Goal: Transaction & Acquisition: Purchase product/service

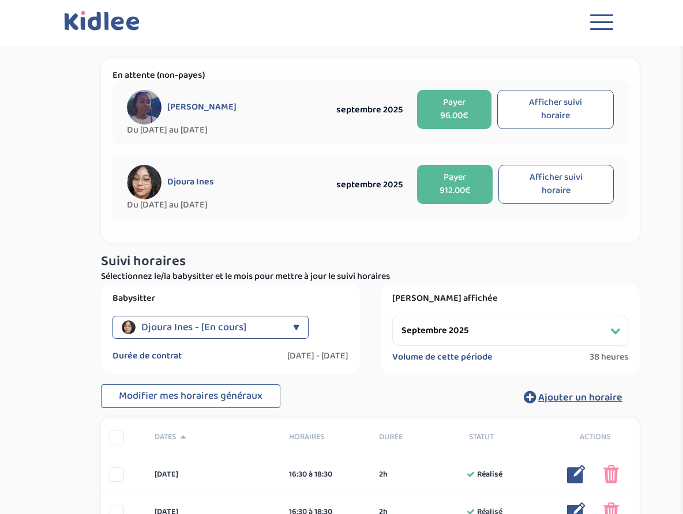
select select "septembre 2025"
click at [542, 118] on button "Afficher suivi horaire" at bounding box center [555, 109] width 116 height 39
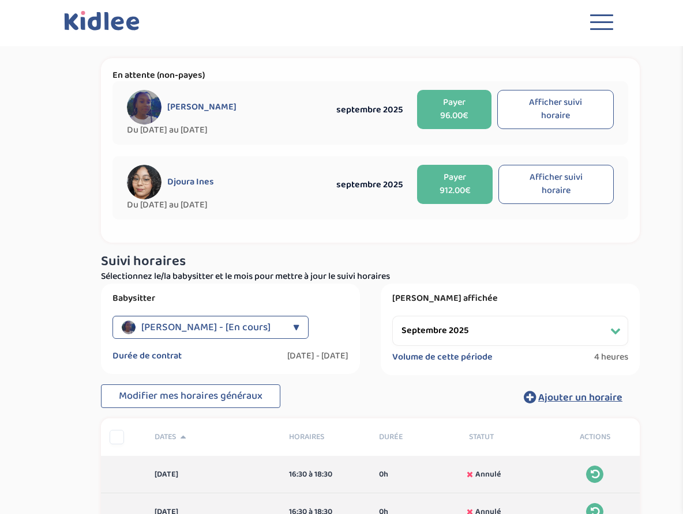
click at [449, 109] on button "Payer 96.00€" at bounding box center [454, 109] width 74 height 39
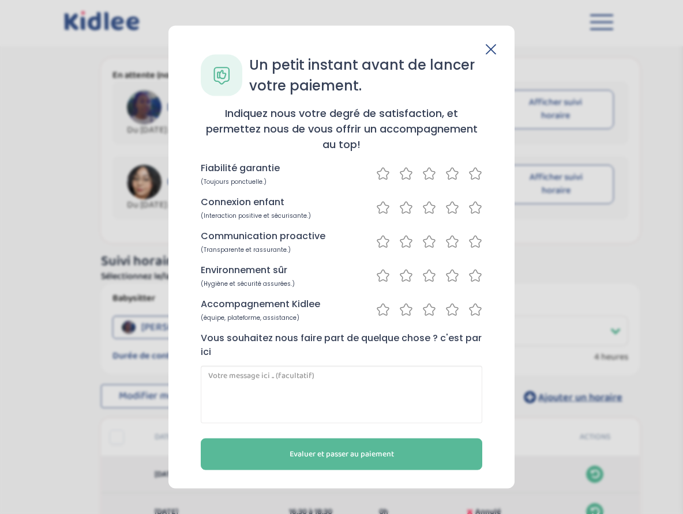
click at [492, 47] on icon at bounding box center [490, 49] width 10 height 10
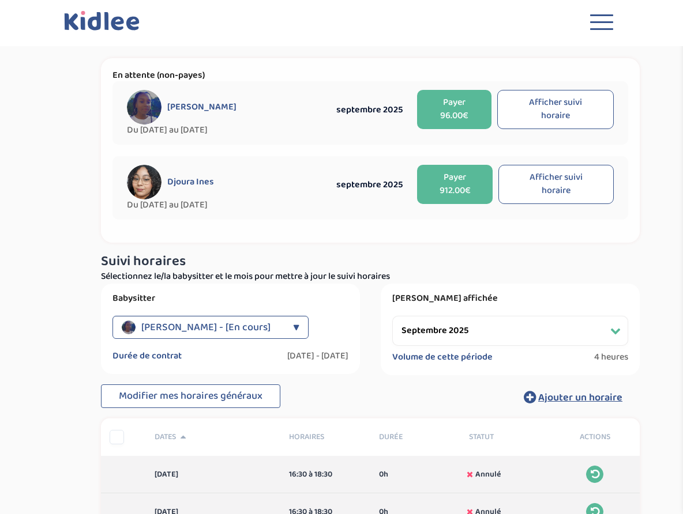
click at [538, 182] on button "Afficher suivi horaire" at bounding box center [555, 184] width 115 height 39
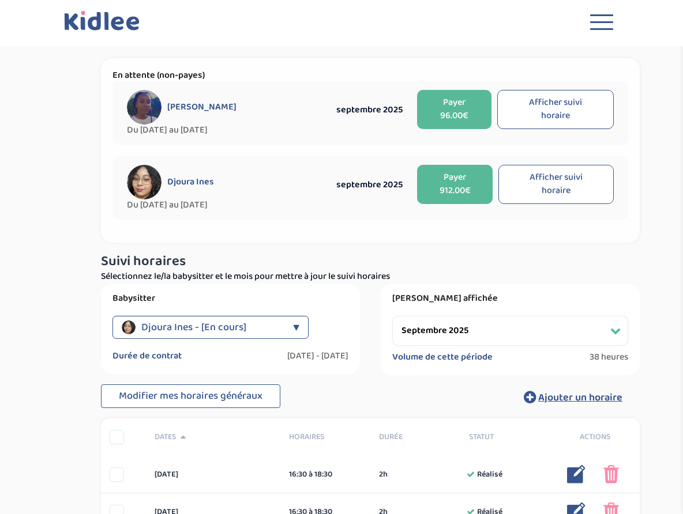
click at [463, 187] on button "Payer 912.00€" at bounding box center [455, 184] width 76 height 39
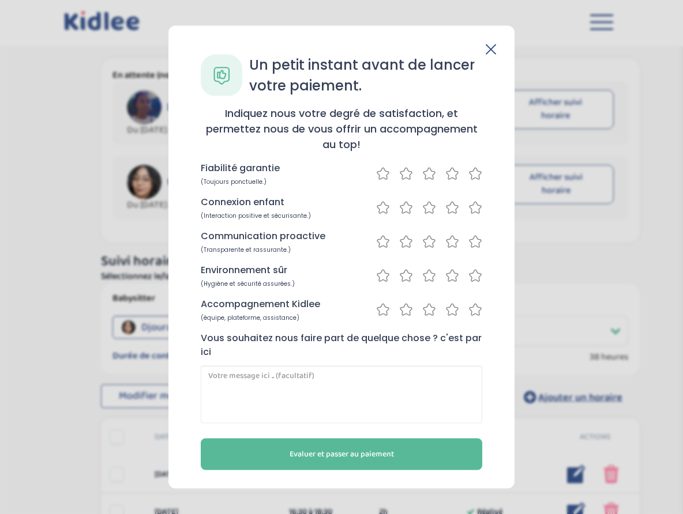
click at [476, 174] on icon at bounding box center [475, 174] width 14 height 14
drag, startPoint x: 476, startPoint y: 206, endPoint x: 474, endPoint y: 212, distance: 6.0
click at [476, 206] on icon at bounding box center [475, 208] width 14 height 14
click at [474, 242] on icon at bounding box center [475, 242] width 14 height 14
click at [475, 275] on icon at bounding box center [475, 276] width 14 height 14
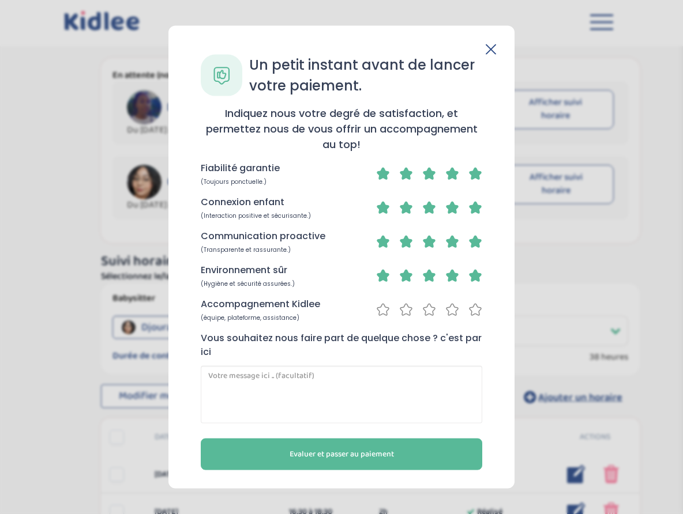
click at [477, 311] on icon at bounding box center [475, 310] width 14 height 14
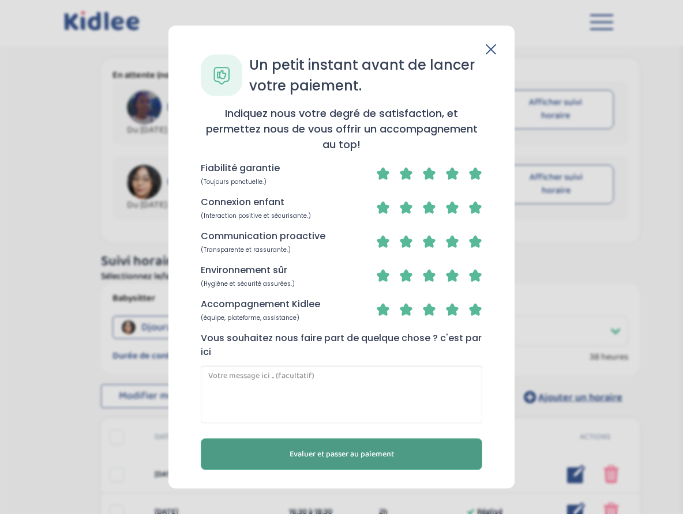
click at [388, 455] on span "Evaluer et passer au paiement" at bounding box center [341, 454] width 104 height 12
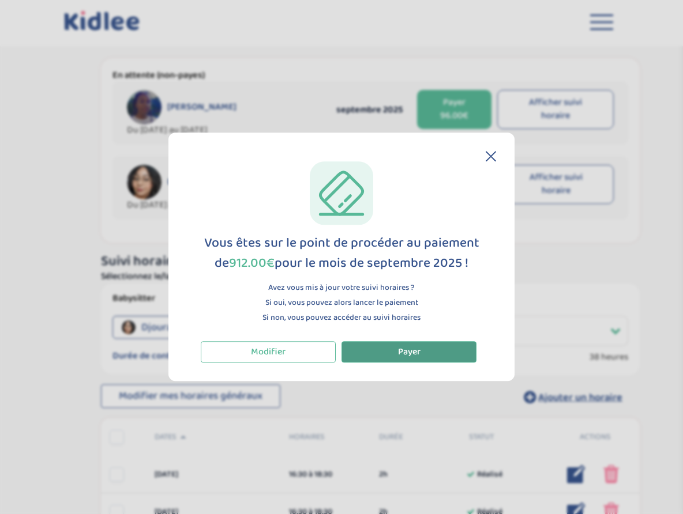
click at [437, 352] on button "Payer" at bounding box center [408, 351] width 135 height 21
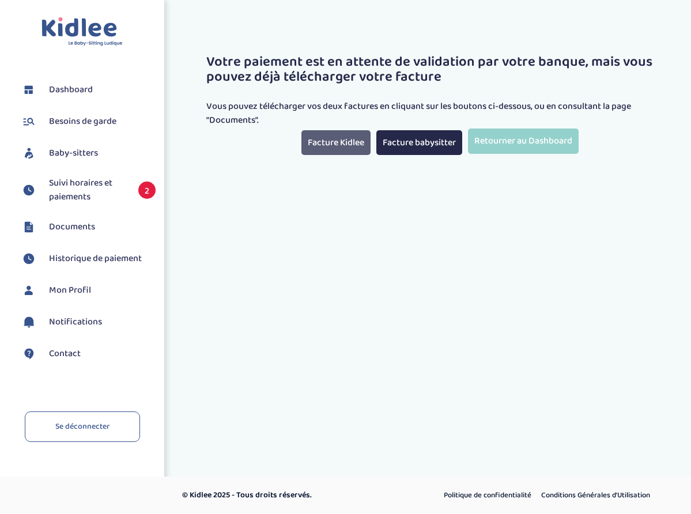
click at [348, 141] on link "Facture Kidlee" at bounding box center [335, 142] width 69 height 25
click at [412, 141] on link "Facture babysitter" at bounding box center [419, 142] width 86 height 25
click at [82, 183] on span "Suivi horaires et paiements" at bounding box center [88, 190] width 78 height 28
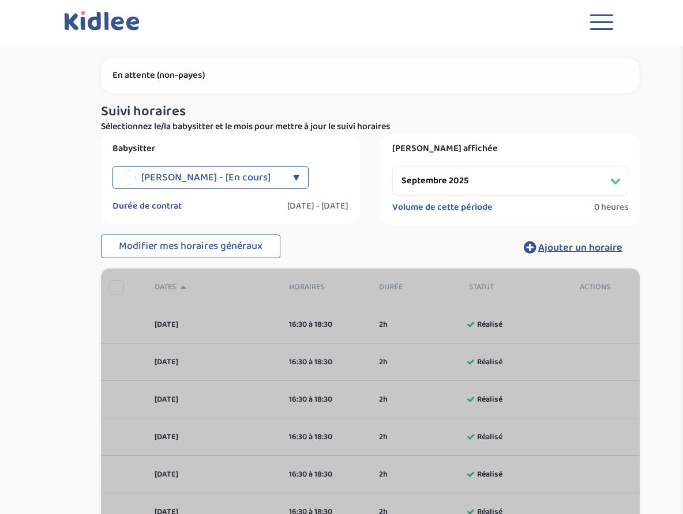
select select "septembre 2025"
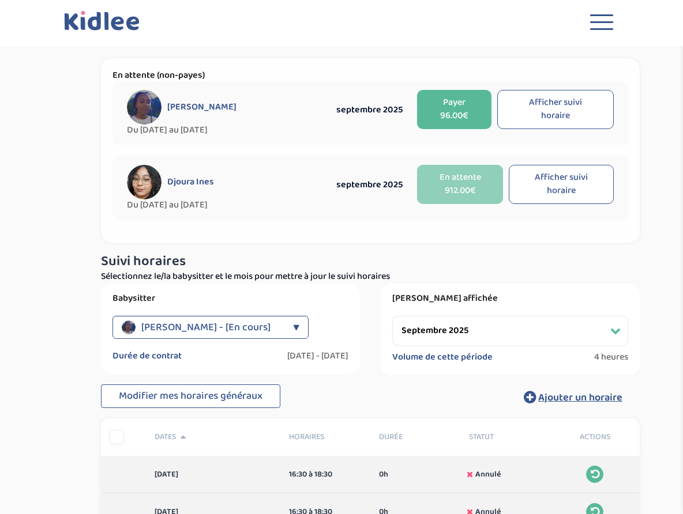
click at [473, 111] on button "Payer 96.00€" at bounding box center [454, 109] width 74 height 39
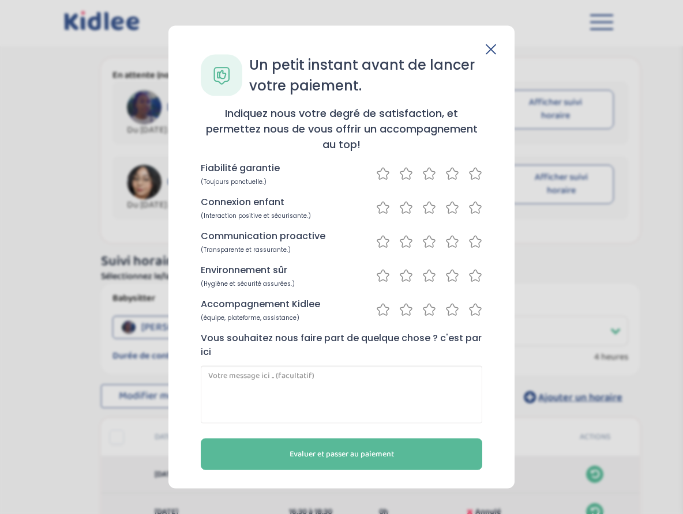
drag, startPoint x: 475, startPoint y: 172, endPoint x: 474, endPoint y: 186, distance: 14.5
click at [476, 172] on icon at bounding box center [475, 174] width 14 height 14
drag, startPoint x: 476, startPoint y: 209, endPoint x: 476, endPoint y: 224, distance: 15.6
click at [476, 209] on icon at bounding box center [475, 208] width 14 height 14
click at [477, 241] on icon at bounding box center [475, 242] width 14 height 14
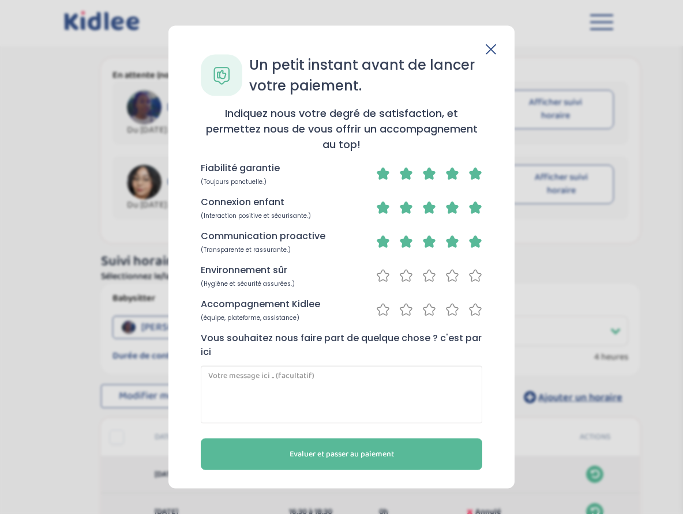
click at [477, 274] on icon at bounding box center [475, 276] width 14 height 14
click at [475, 315] on icon at bounding box center [475, 310] width 14 height 14
click at [474, 244] on icon at bounding box center [475, 242] width 12 height 12
click at [454, 243] on icon at bounding box center [452, 242] width 12 height 12
click at [430, 242] on icon at bounding box center [429, 242] width 12 height 12
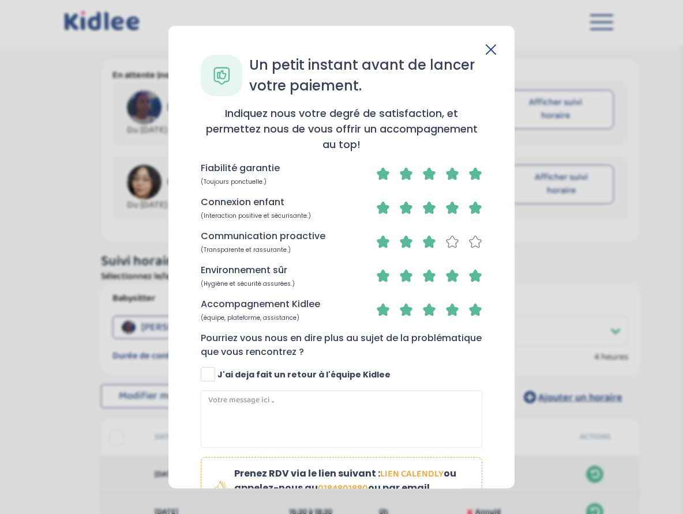
click at [448, 242] on icon at bounding box center [452, 242] width 14 height 14
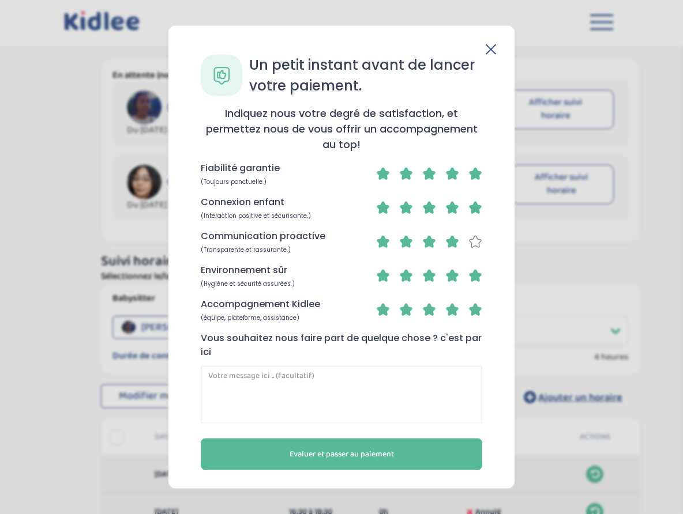
click at [478, 243] on icon at bounding box center [475, 242] width 12 height 12
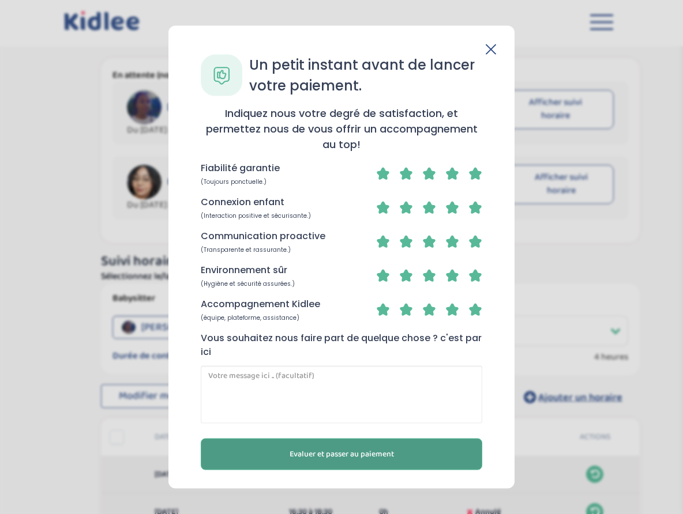
click at [394, 450] on span "Evaluer et passer au paiement" at bounding box center [341, 454] width 104 height 12
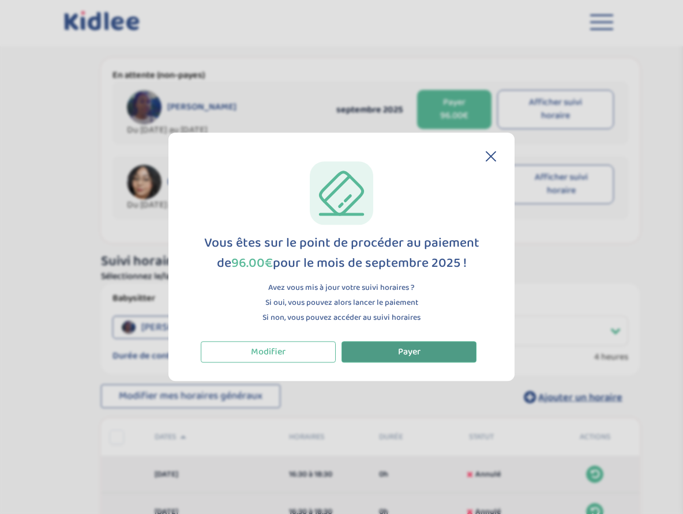
click at [422, 350] on button "Payer" at bounding box center [408, 351] width 135 height 21
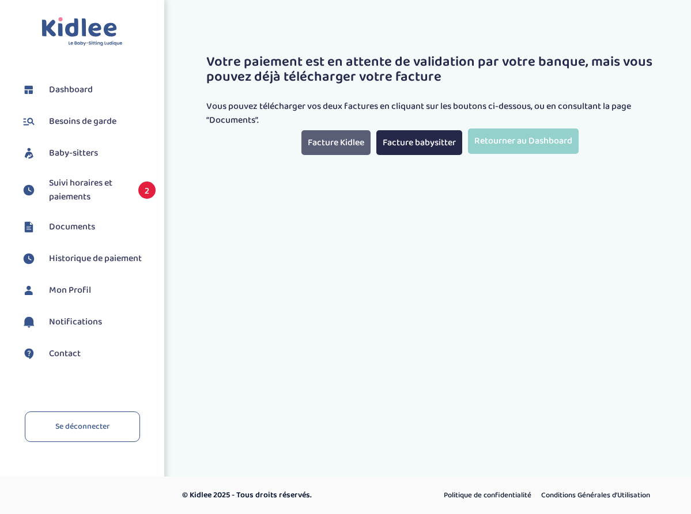
click at [357, 138] on link "Facture Kidlee" at bounding box center [335, 142] width 69 height 25
click at [425, 141] on link "Facture babysitter" at bounding box center [419, 142] width 86 height 25
click at [67, 187] on span "Suivi horaires et paiements" at bounding box center [88, 190] width 78 height 28
